Goal: Use online tool/utility: Utilize a website feature to perform a specific function

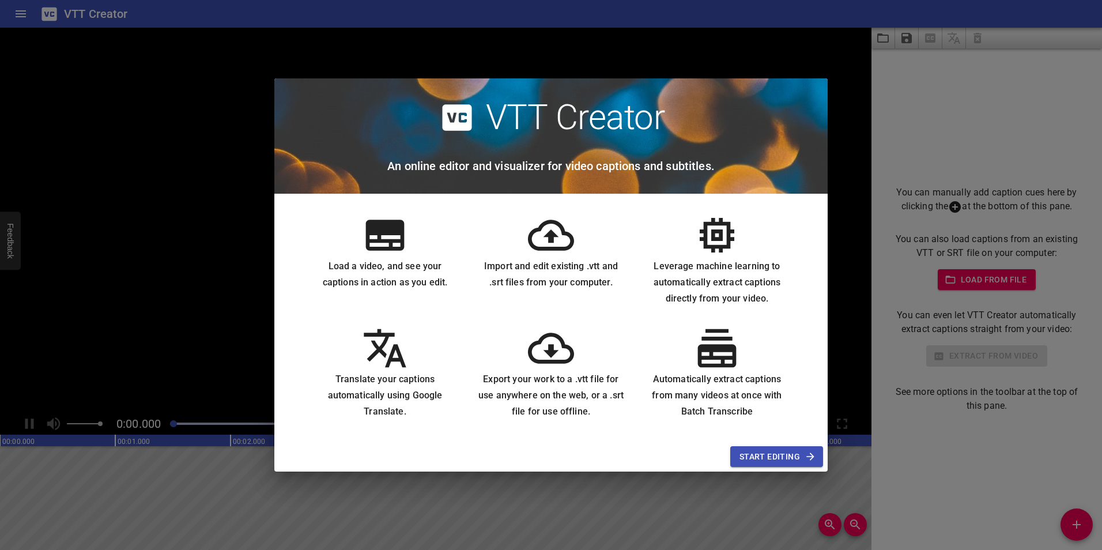
click at [937, 428] on div "VTT Creator An online editor and visualizer for video captions and subtitles. L…" at bounding box center [551, 275] width 1102 height 550
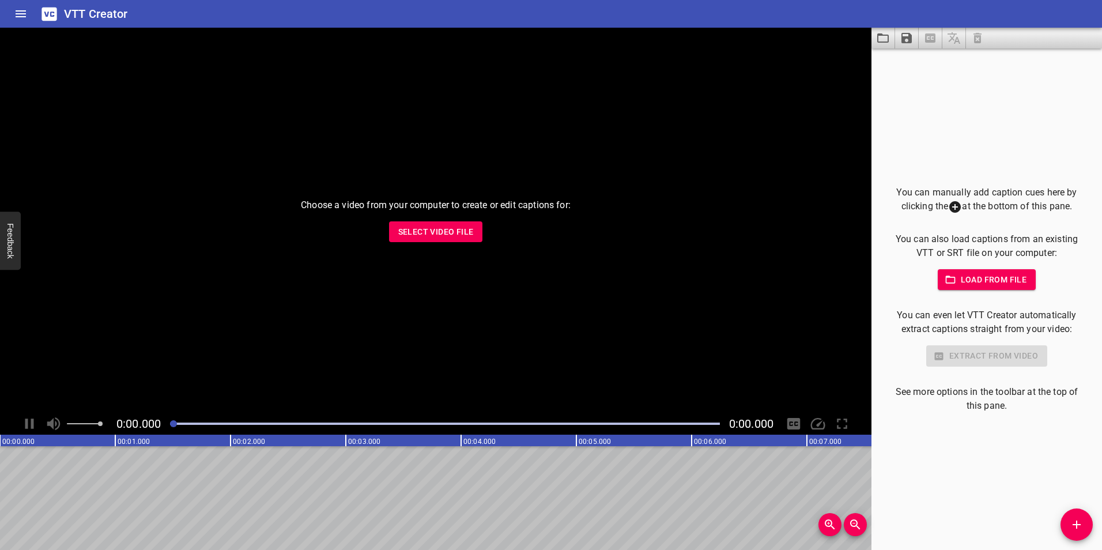
click at [463, 224] on button "Select Video File" at bounding box center [436, 231] width 94 height 21
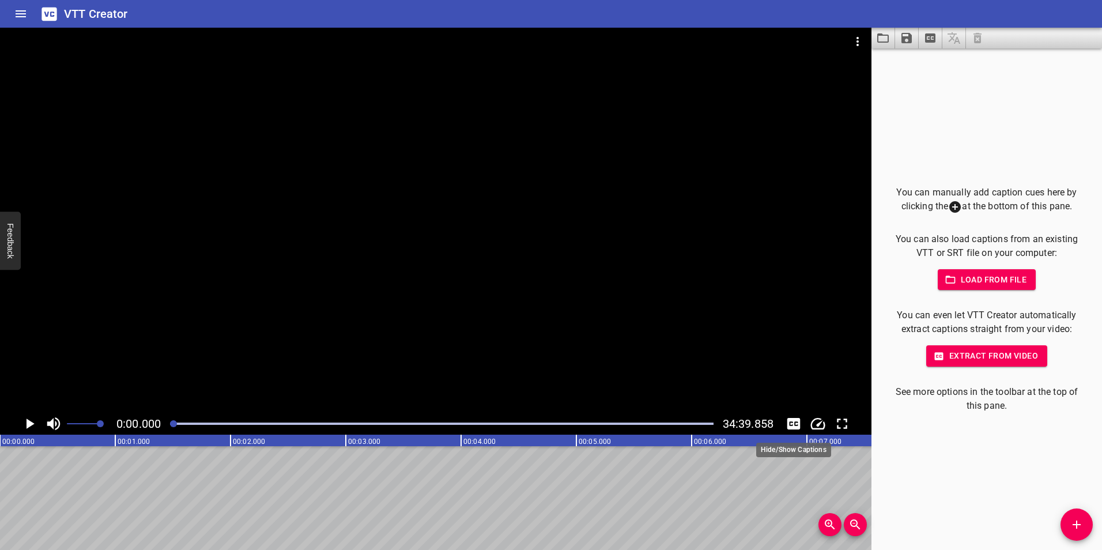
click at [790, 427] on icon "Toggle captions" at bounding box center [793, 424] width 13 height 12
click at [976, 362] on span "Extract from video" at bounding box center [987, 356] width 103 height 14
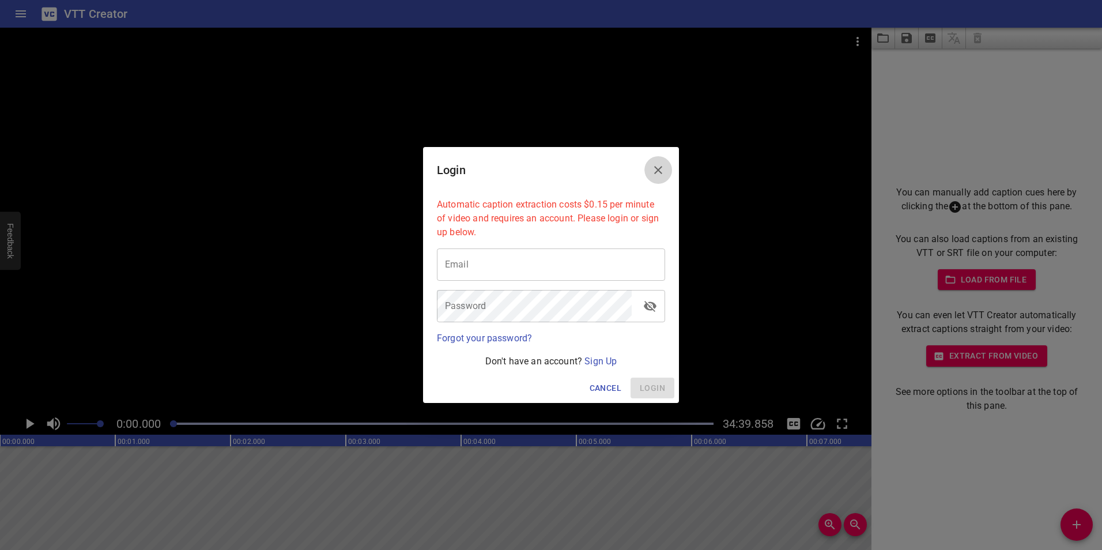
click at [656, 163] on icon "Close" at bounding box center [658, 170] width 14 height 14
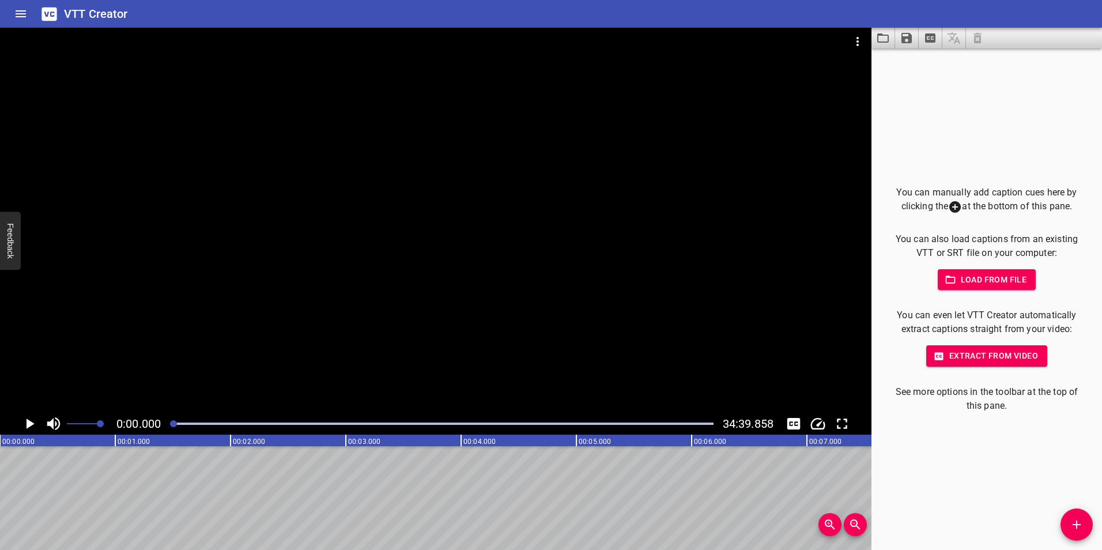
click at [304, 423] on div "Play progress" at bounding box center [441, 424] width 543 height 2
click at [789, 420] on icon "Toggle captions" at bounding box center [793, 424] width 13 height 12
click at [54, 424] on icon "Toggle mute" at bounding box center [53, 423] width 13 height 13
click at [36, 425] on icon "Play/Pause" at bounding box center [29, 423] width 17 height 17
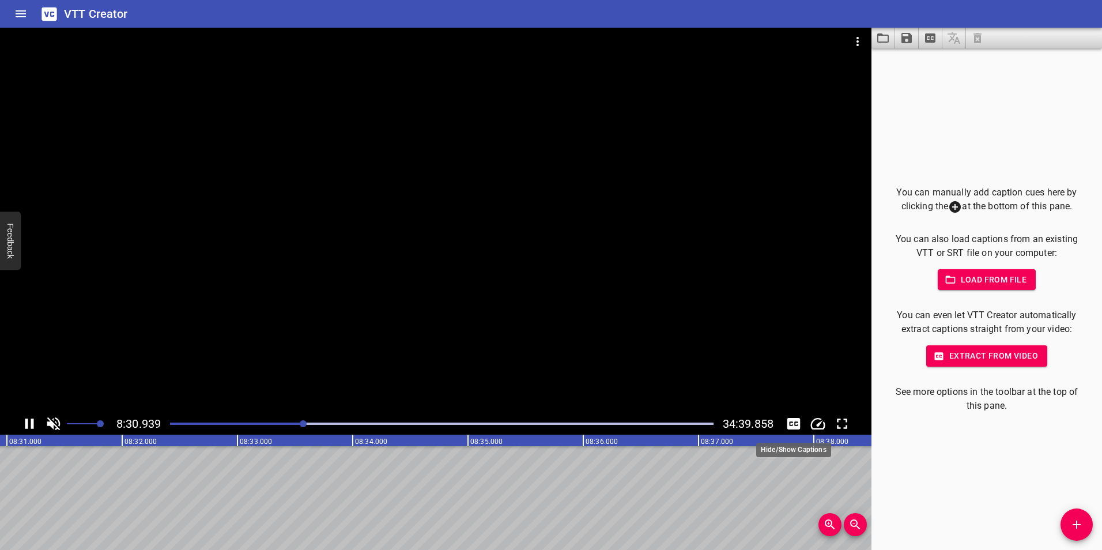
click at [797, 416] on icon "Toggle captions" at bounding box center [793, 423] width 17 height 17
click at [794, 419] on icon "Toggle captions" at bounding box center [793, 424] width 13 height 12
